Goal: Task Accomplishment & Management: Manage account settings

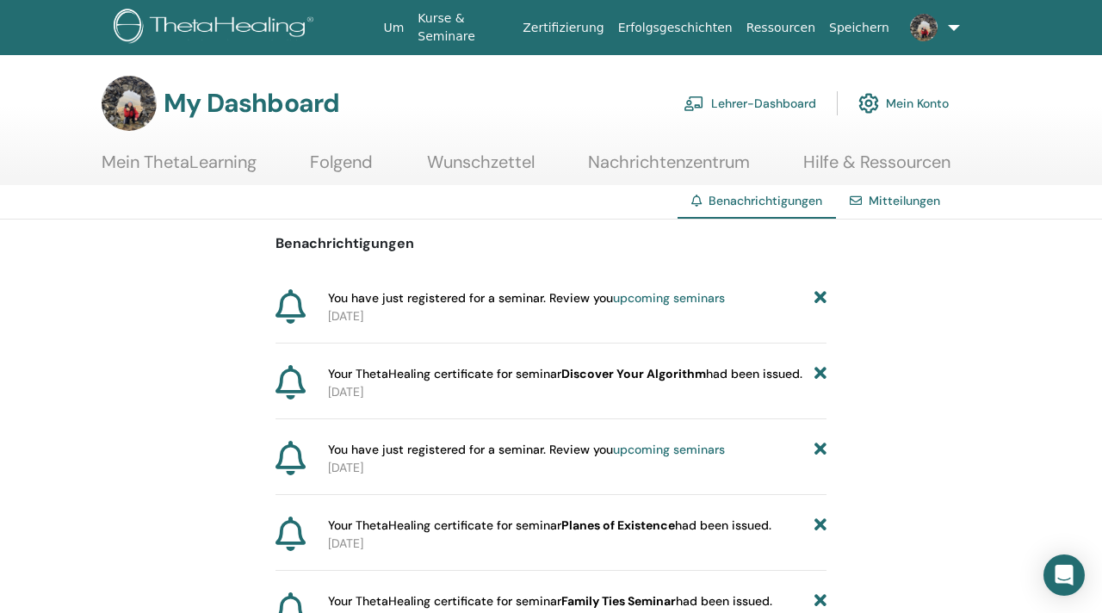
click at [915, 37] on img at bounding box center [924, 28] width 28 height 28
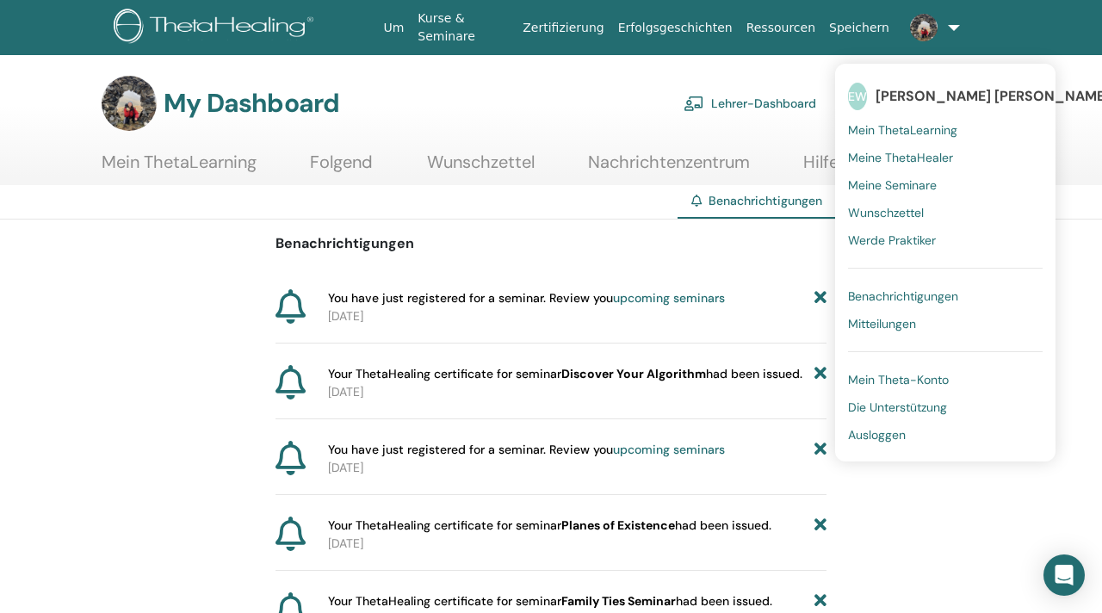
click at [639, 99] on div "My Dashboard Lehrer-Dashboard Mein Konto" at bounding box center [525, 103] width 847 height 55
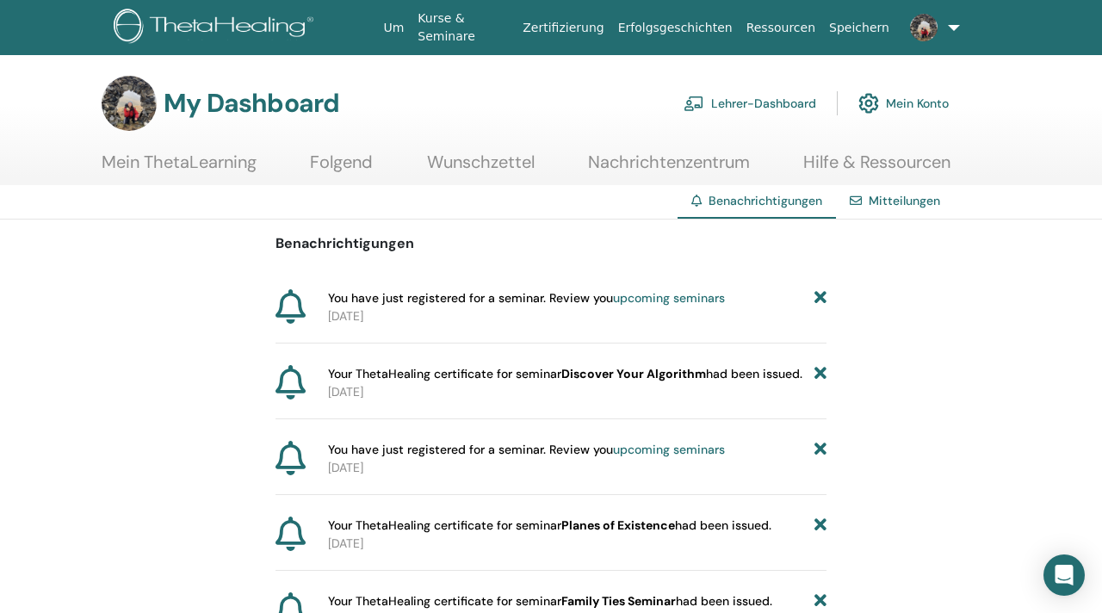
click at [699, 99] on img at bounding box center [694, 104] width 21 height 16
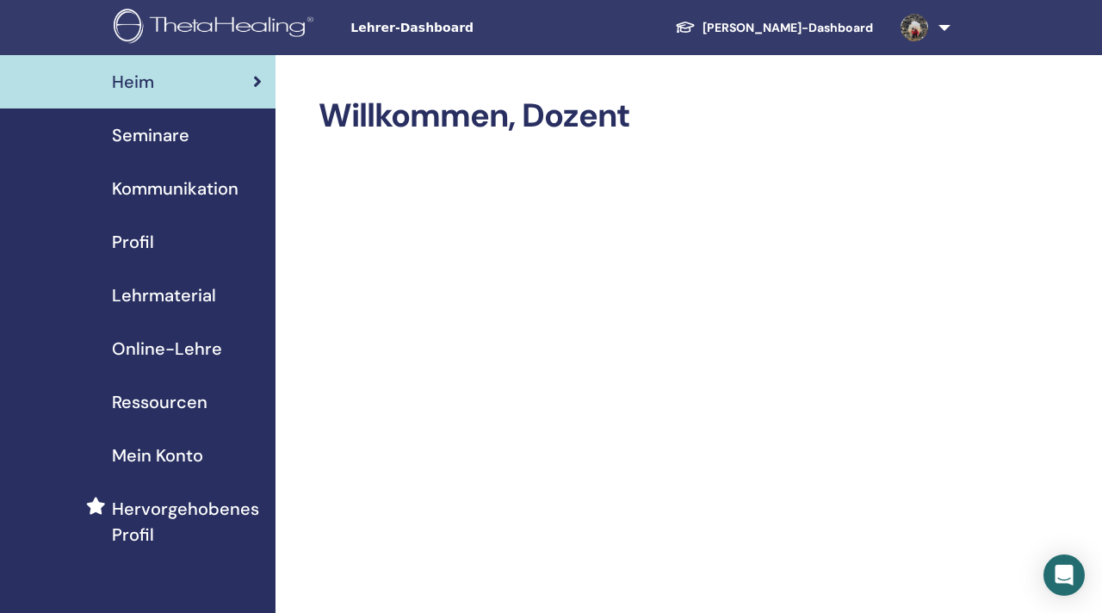
click at [140, 248] on span "Profil" at bounding box center [133, 242] width 42 height 26
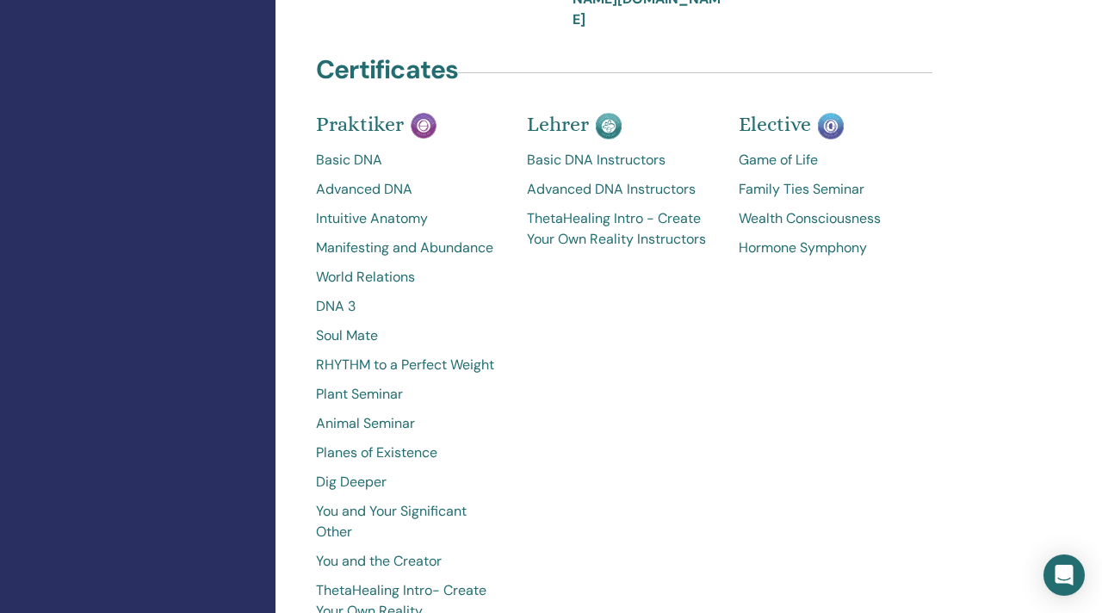
scroll to position [974, 0]
